Goal: Task Accomplishment & Management: Manage account settings

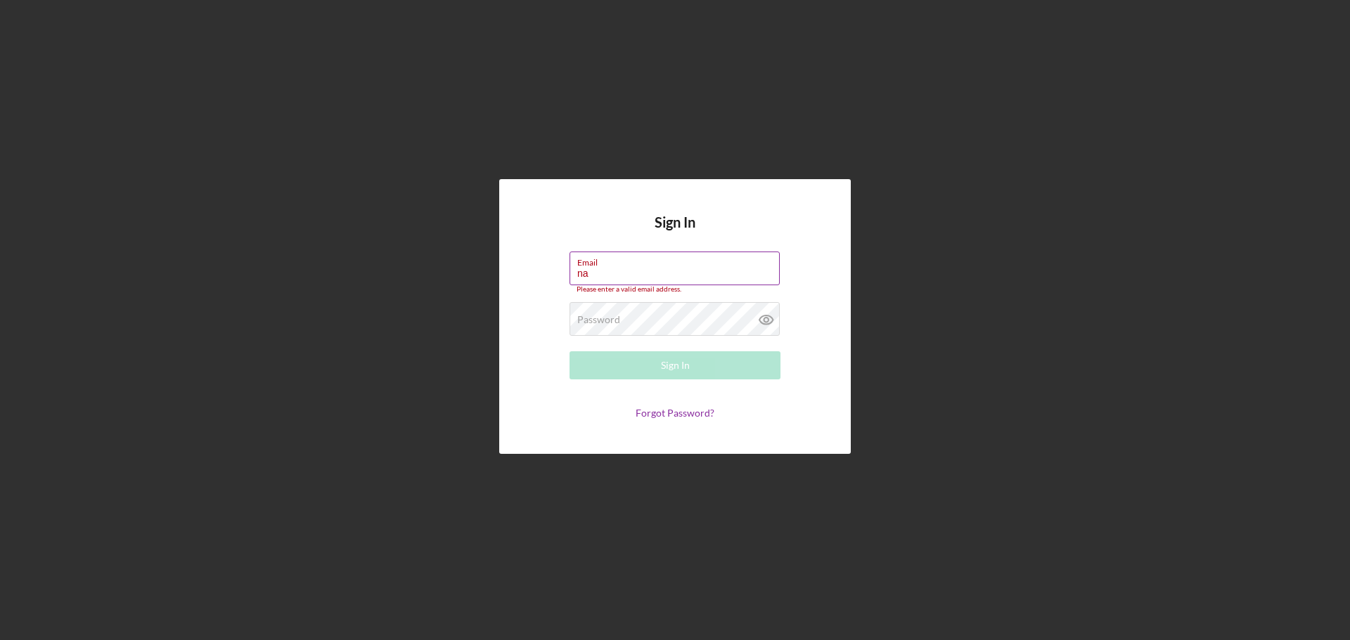
type input "[EMAIL_ADDRESS][DOMAIN_NAME]"
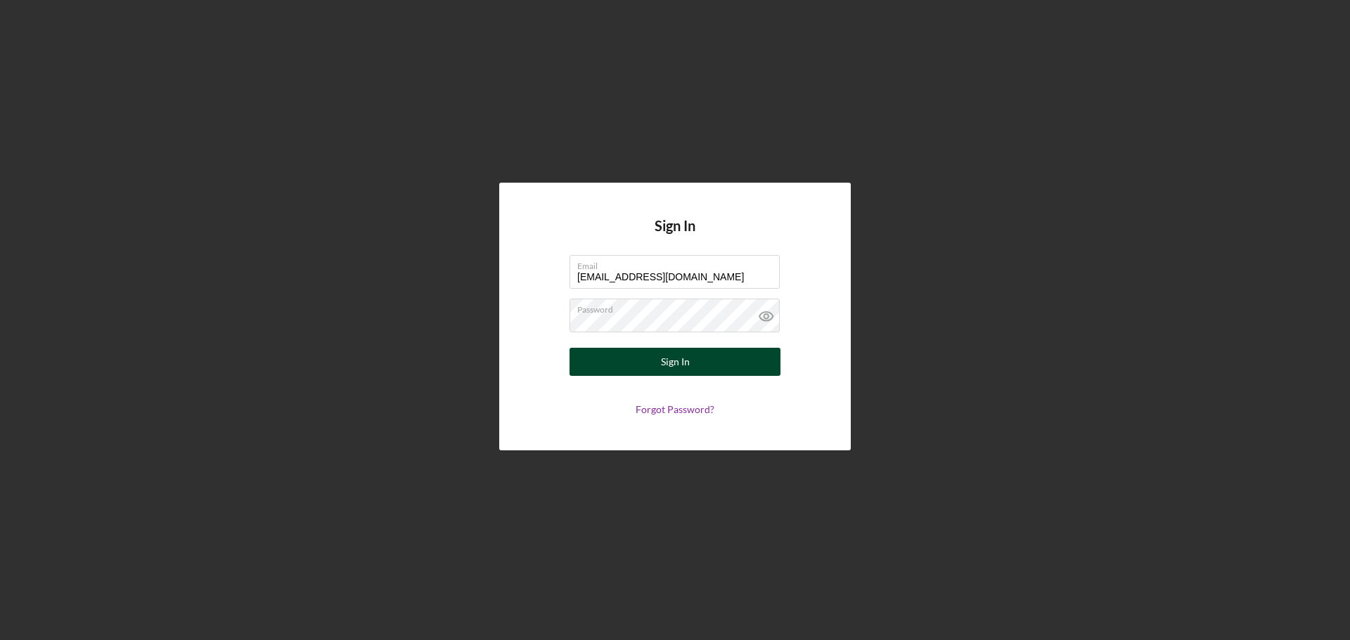
click at [631, 357] on button "Sign In" at bounding box center [674, 362] width 211 height 28
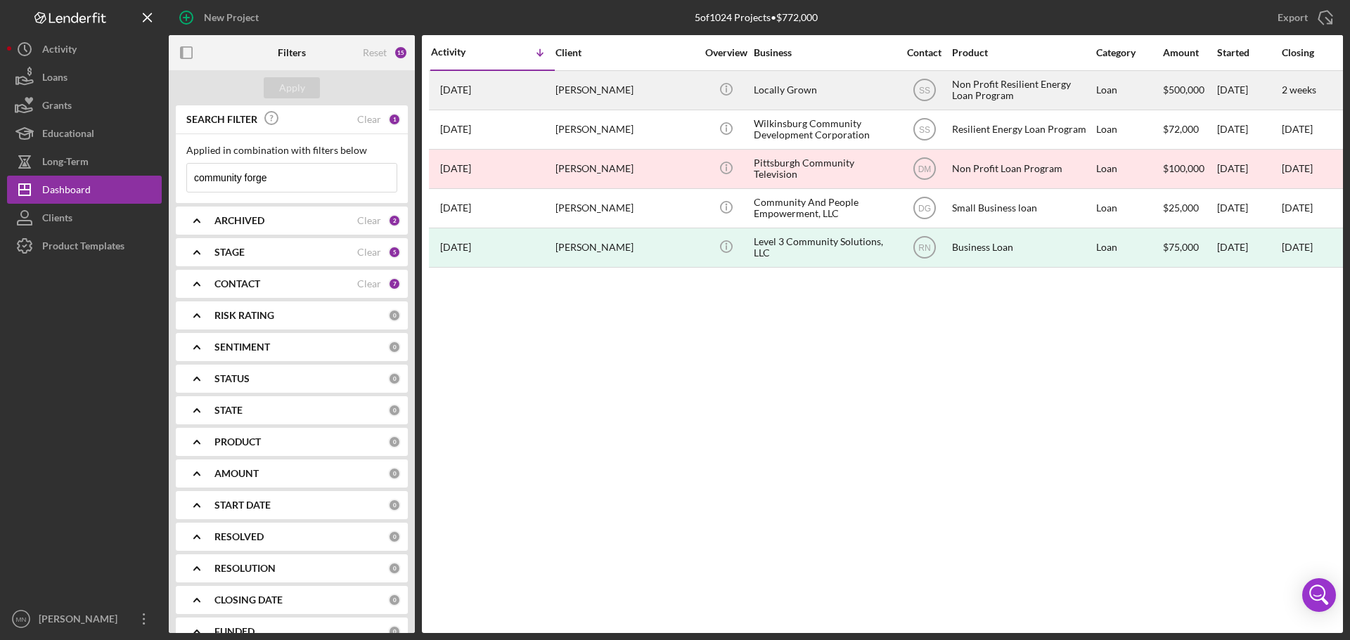
click at [597, 100] on div "[PERSON_NAME]" at bounding box center [625, 90] width 141 height 37
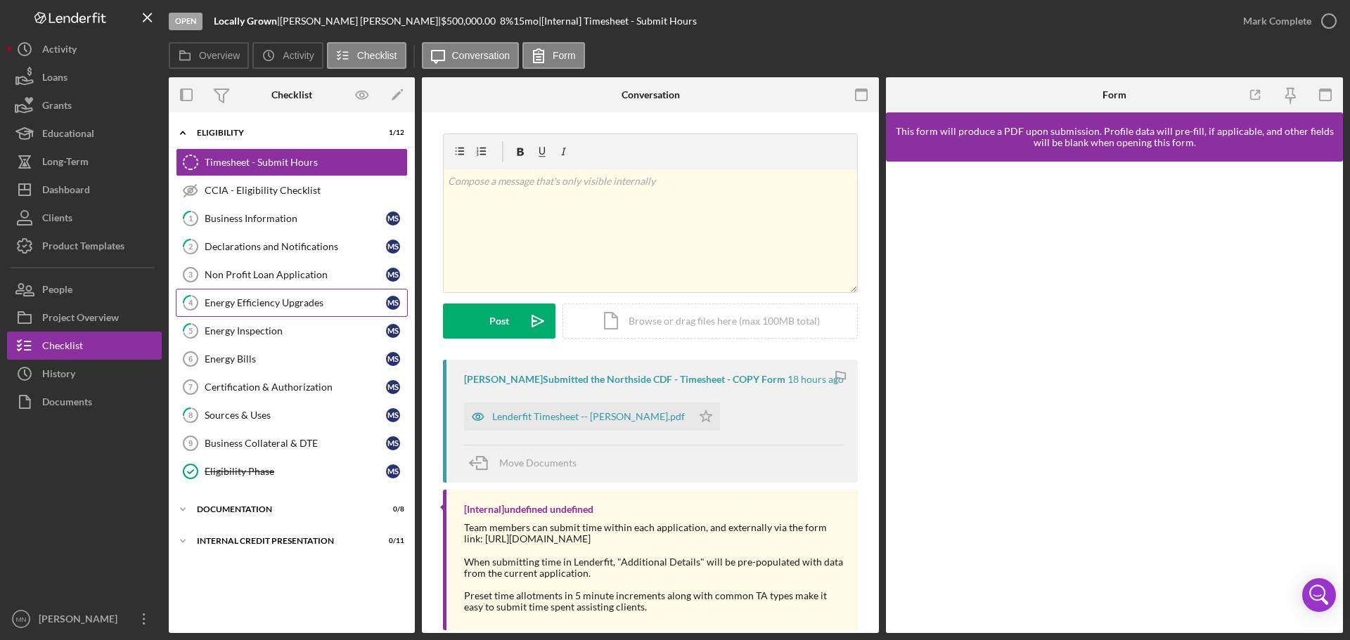
click at [274, 302] on div "Energy Efficiency Upgrades" at bounding box center [295, 302] width 181 height 11
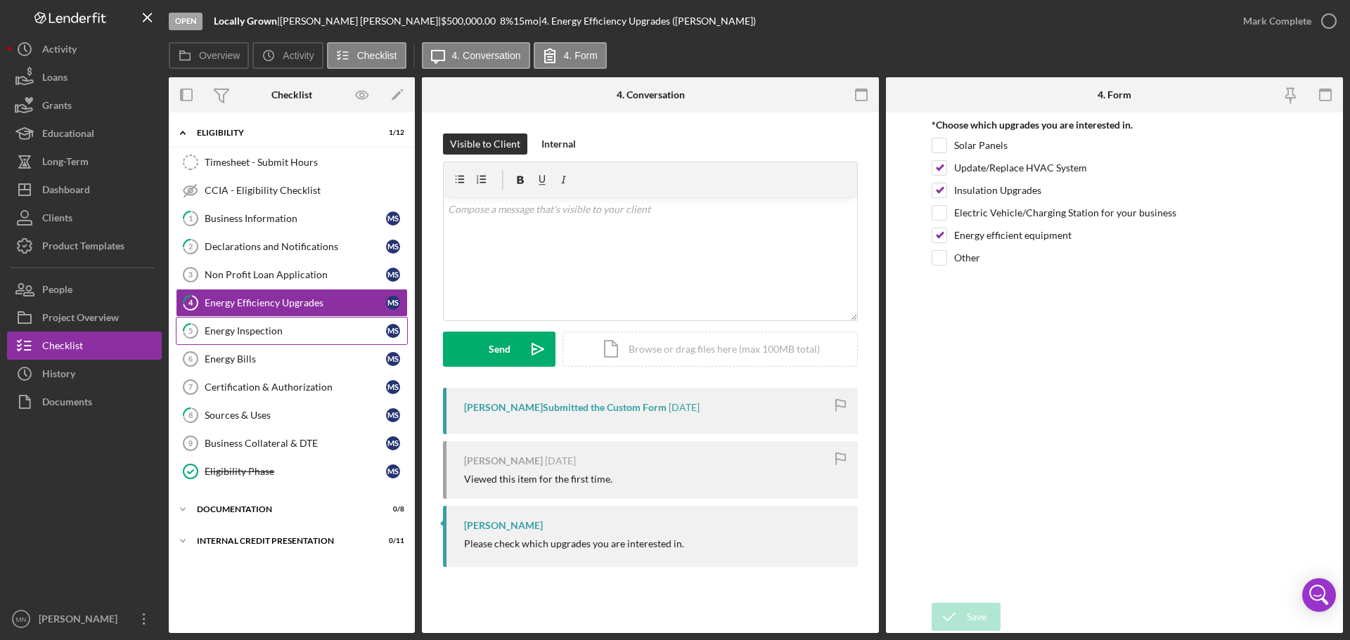
click at [259, 332] on div "Energy Inspection" at bounding box center [295, 330] width 181 height 11
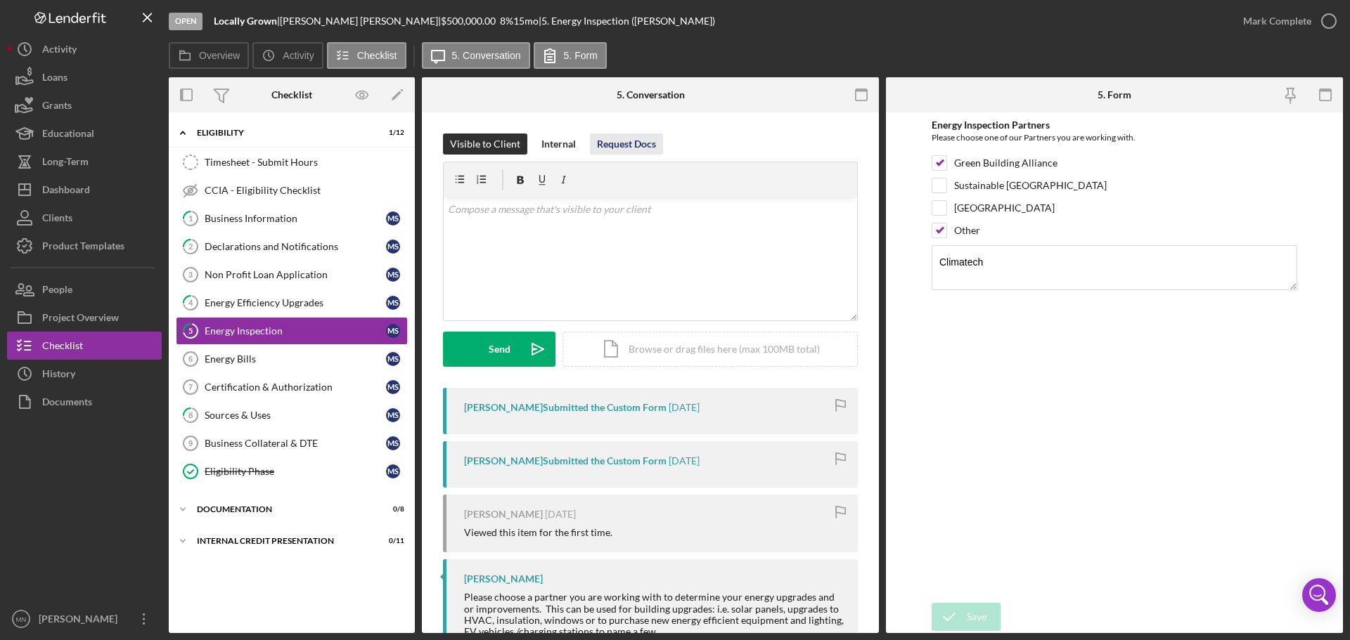
click at [630, 141] on div "Request Docs" at bounding box center [626, 144] width 59 height 21
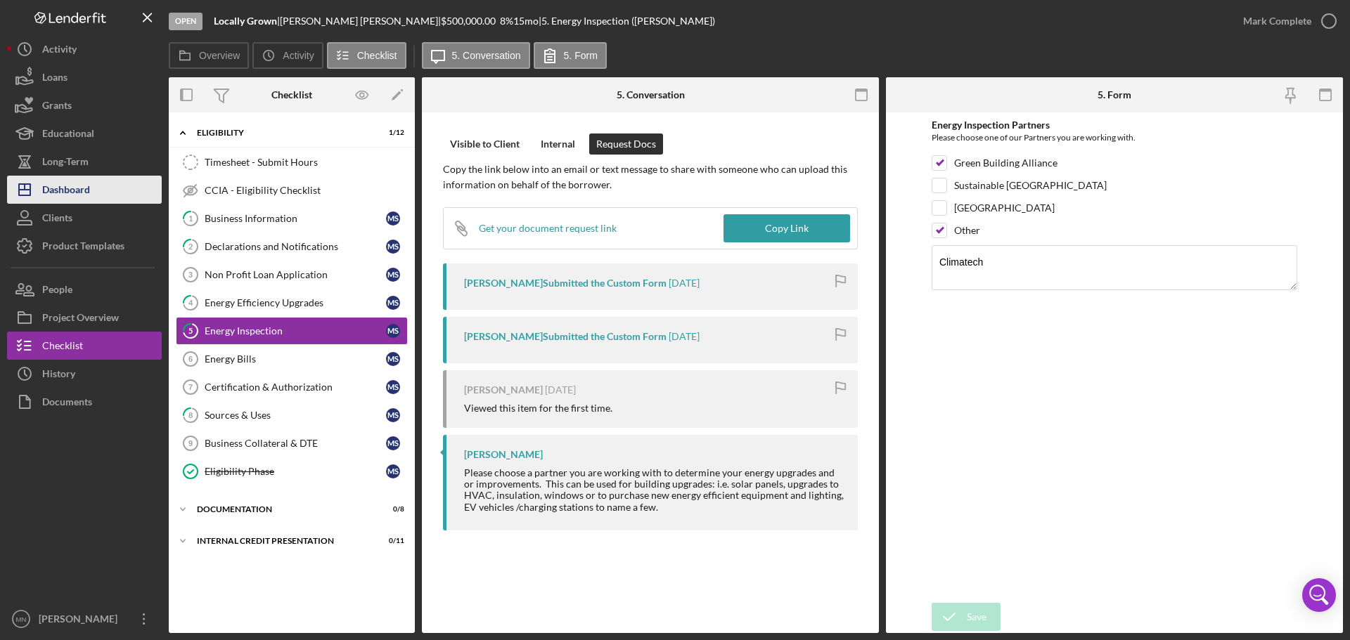
click at [86, 192] on div "Dashboard" at bounding box center [66, 192] width 48 height 32
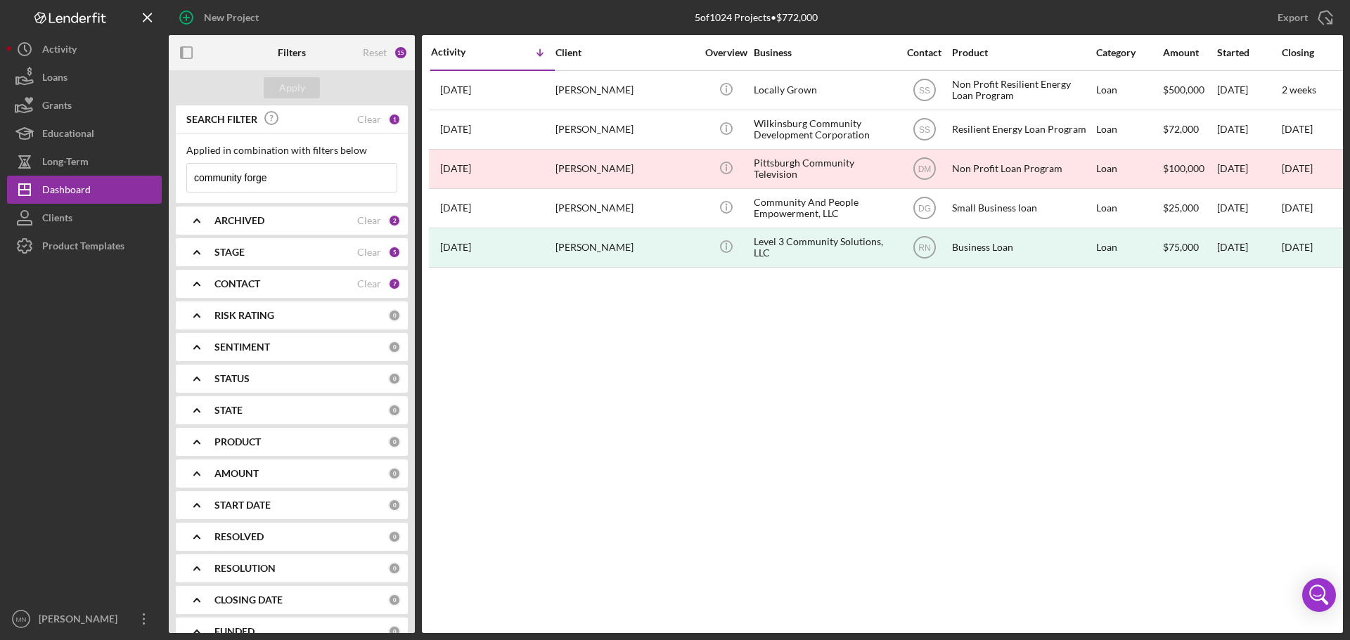
click at [297, 176] on input "community forge" at bounding box center [291, 178] width 209 height 28
click at [87, 243] on div "Product Templates" at bounding box center [83, 248] width 82 height 32
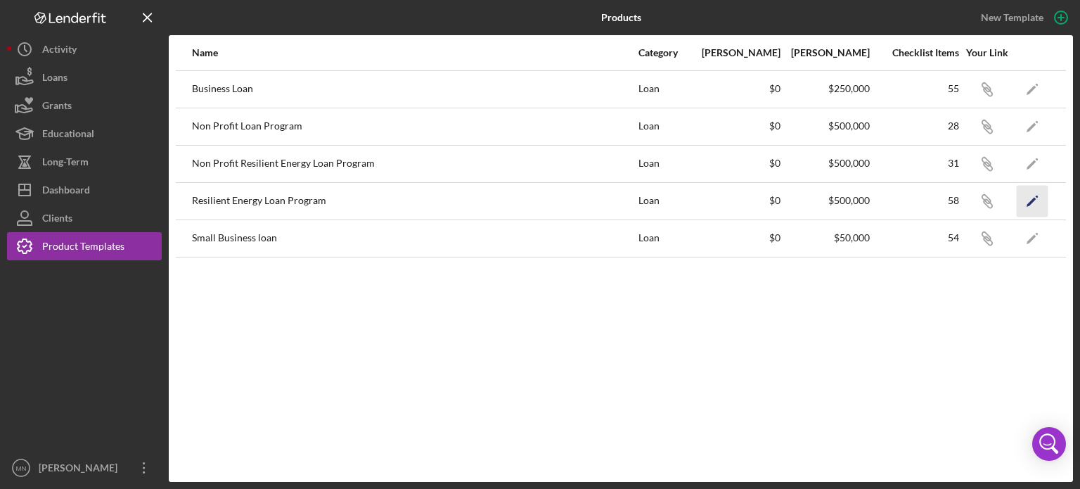
click at [1038, 200] on icon "Icon/Edit" at bounding box center [1032, 201] width 32 height 32
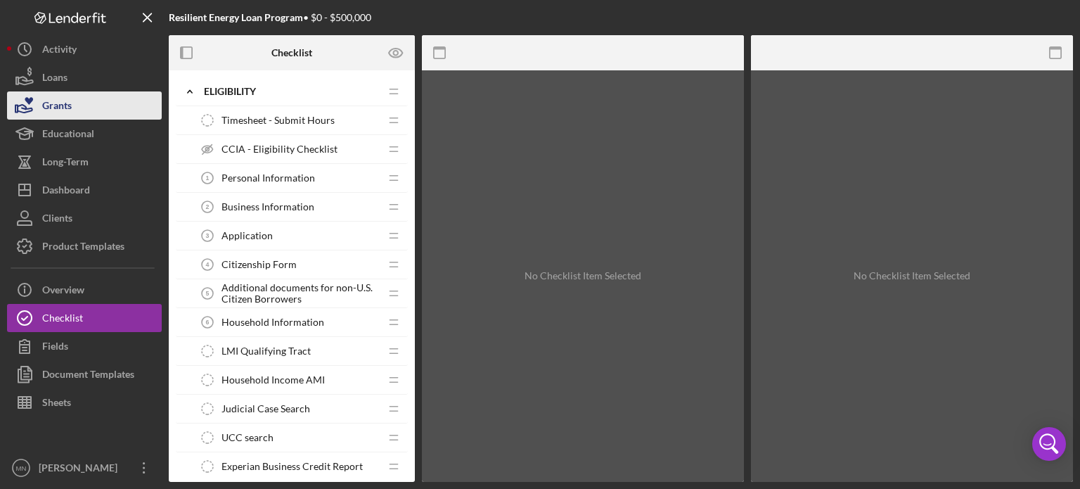
click at [73, 115] on button "Grants" at bounding box center [84, 105] width 155 height 28
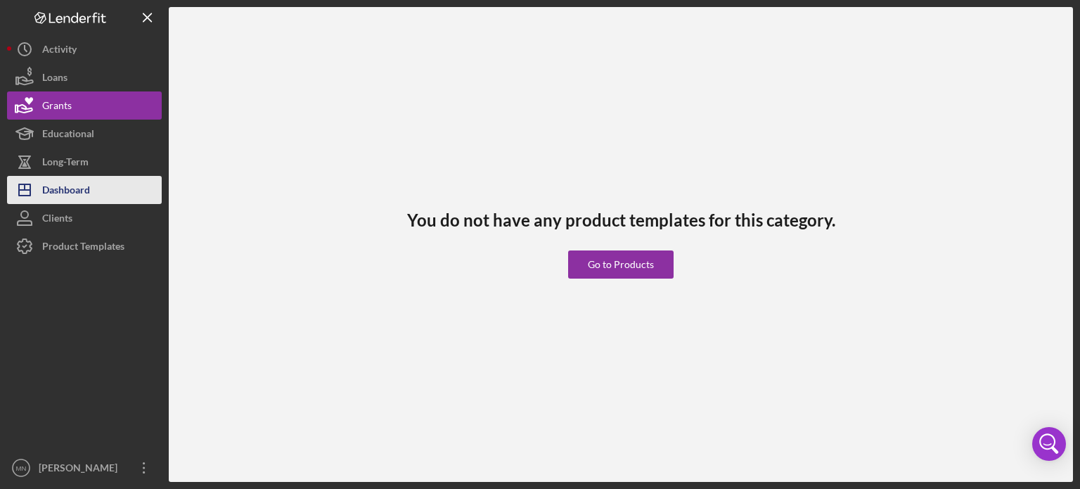
click at [129, 186] on button "Icon/Dashboard Dashboard" at bounding box center [84, 190] width 155 height 28
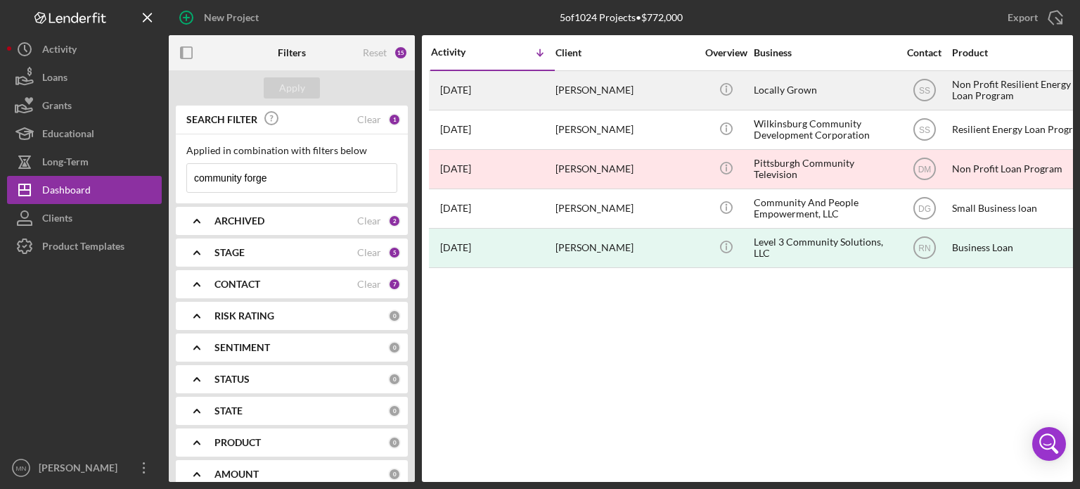
click at [593, 86] on div "[PERSON_NAME]" at bounding box center [625, 90] width 141 height 37
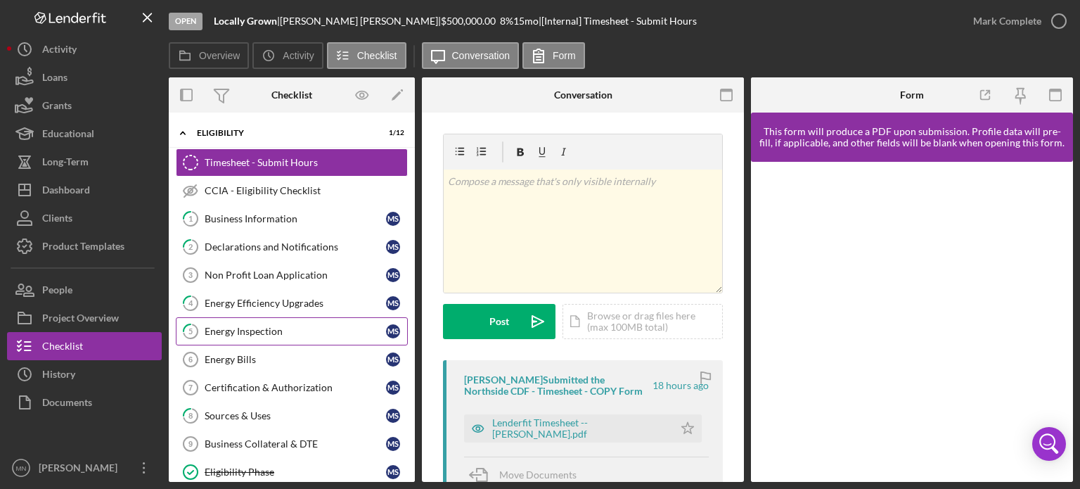
click at [246, 334] on div "Energy Inspection" at bounding box center [295, 330] width 181 height 11
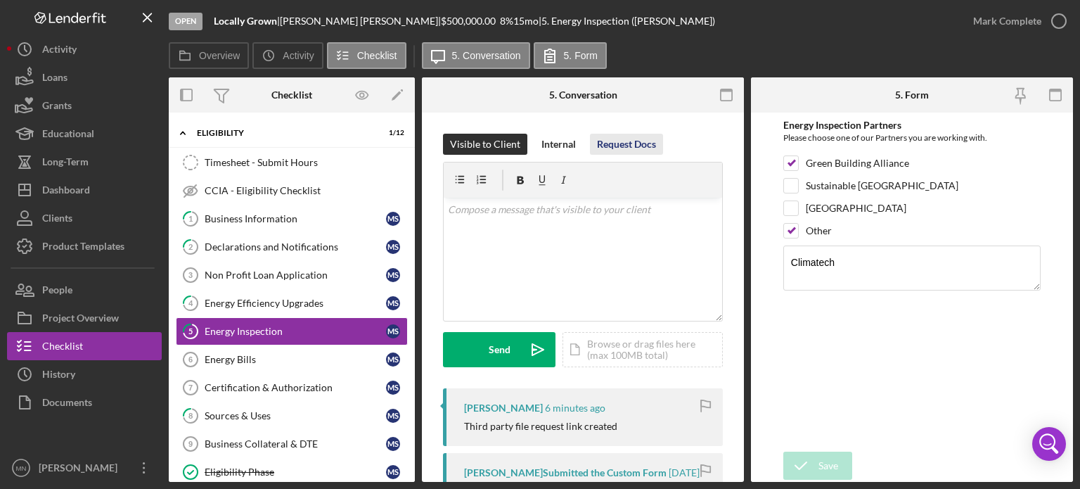
click at [616, 148] on div "Request Docs" at bounding box center [626, 144] width 59 height 21
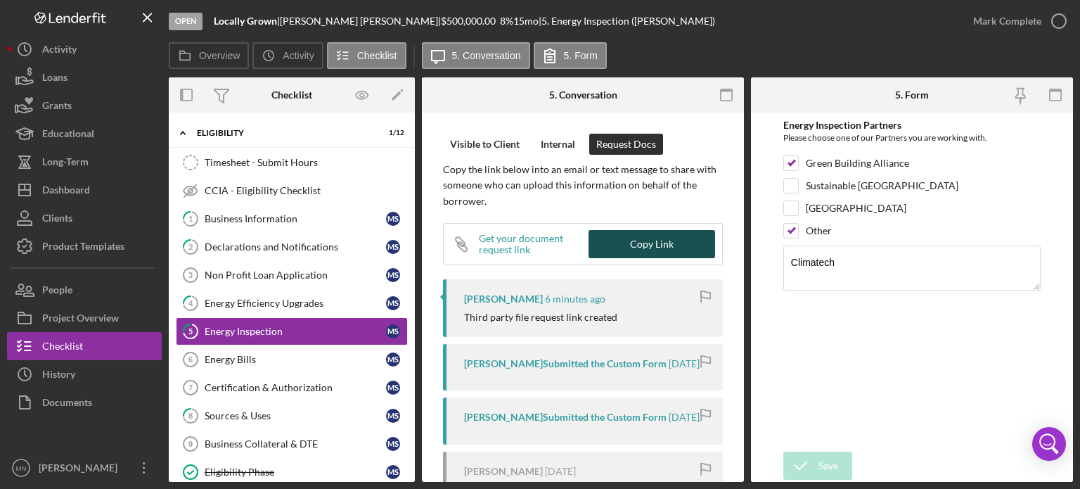
click at [641, 250] on div "Copy Link" at bounding box center [652, 244] width 44 height 28
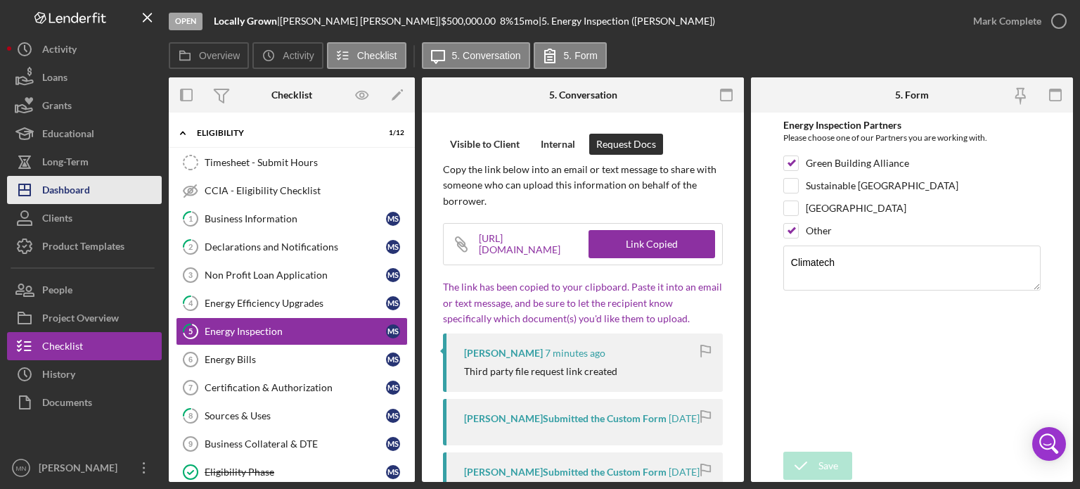
click at [75, 195] on div "Dashboard" at bounding box center [66, 192] width 48 height 32
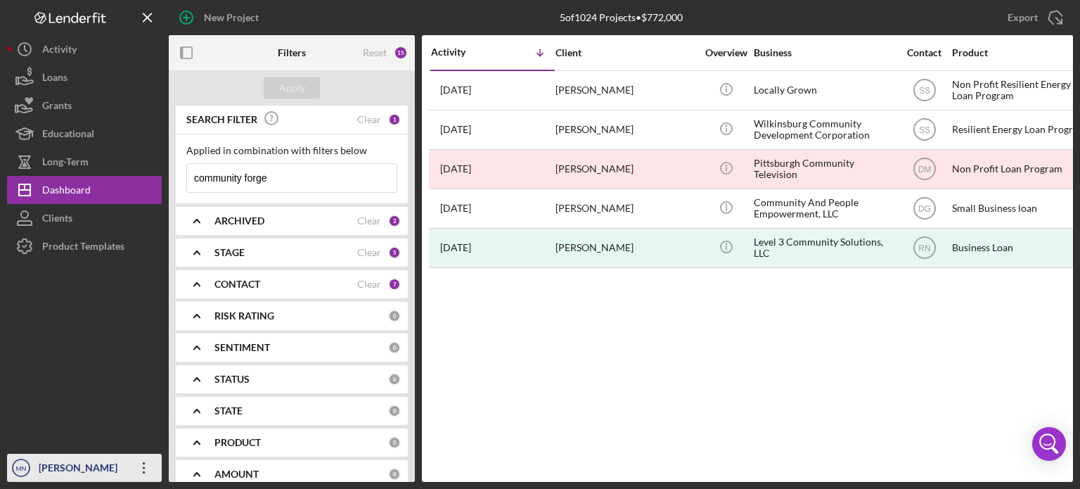
click at [155, 462] on icon "Icon/Overflow" at bounding box center [144, 467] width 35 height 35
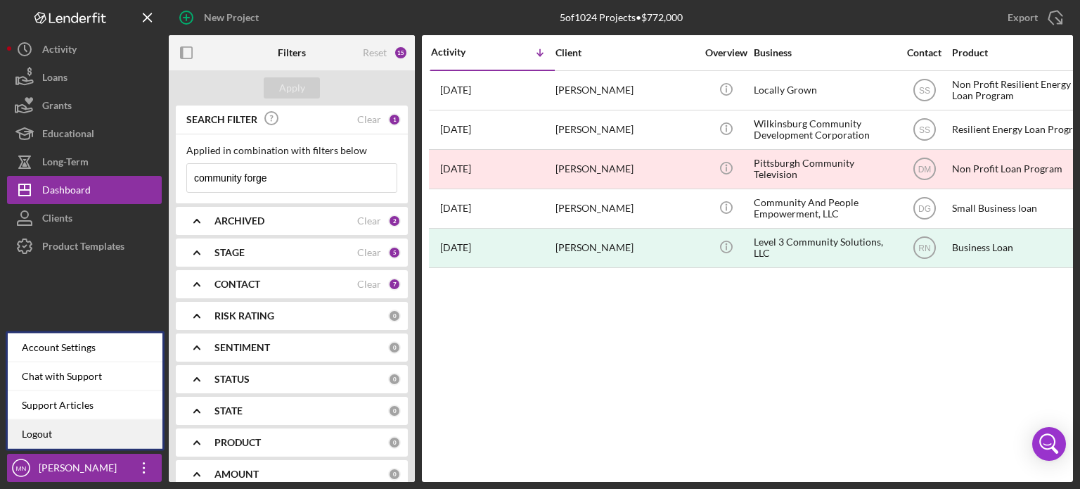
click at [127, 437] on link "Logout" at bounding box center [85, 434] width 155 height 29
